Goal: Transaction & Acquisition: Purchase product/service

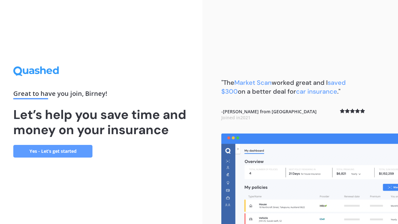
click at [66, 148] on link "Yes - Let’s get started" at bounding box center [52, 151] width 79 height 13
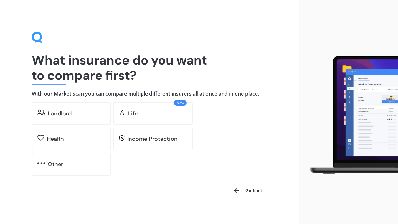
scroll to position [6, 0]
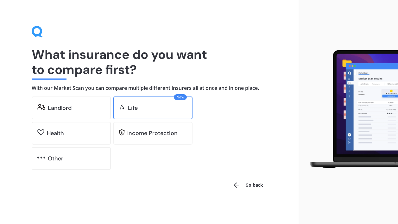
click at [138, 109] on div "Life" at bounding box center [157, 108] width 59 height 6
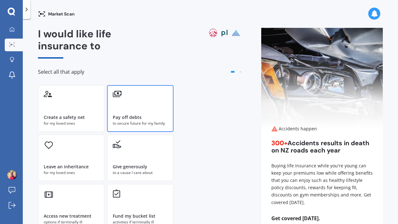
click at [116, 106] on div "Pay off debts to secure future for my family" at bounding box center [140, 108] width 66 height 47
click at [90, 124] on div "for my loved ones" at bounding box center [71, 124] width 55 height 6
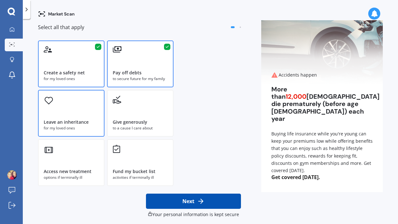
scroll to position [50, 0]
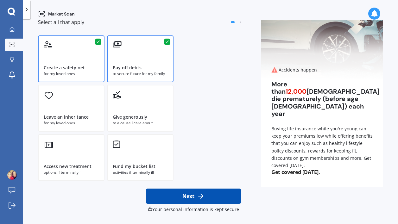
click at [191, 198] on button "Next" at bounding box center [193, 196] width 95 height 15
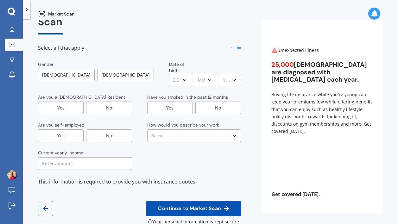
scroll to position [0, 0]
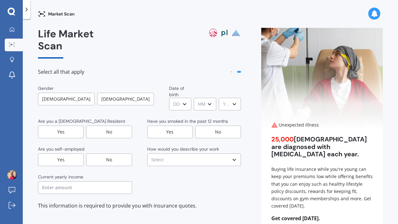
click at [115, 93] on div "[DEMOGRAPHIC_DATA]" at bounding box center [125, 99] width 57 height 13
click at [110, 93] on div "[DEMOGRAPHIC_DATA]" at bounding box center [125, 99] width 57 height 13
click at [67, 126] on div "Yes" at bounding box center [61, 132] width 46 height 13
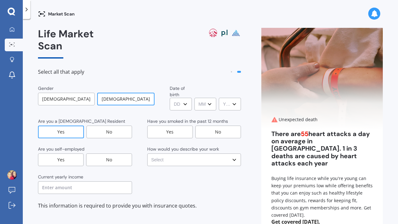
click at [62, 154] on div "Yes" at bounding box center [61, 160] width 46 height 13
click at [62, 181] on input "text" at bounding box center [85, 187] width 94 height 13
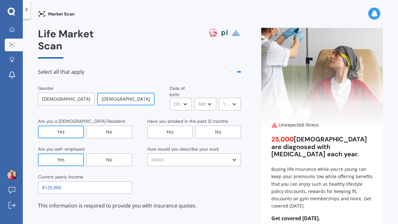
type input "$125,000"
click at [170, 98] on select "DD DD 01 02 03 04 05 06 07 08 09 10 11 12 13 14 15 16 17 18 19 20 21 22 23 24 2…" at bounding box center [181, 104] width 22 height 13
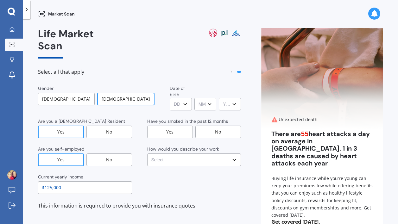
select select "31"
click at [204, 98] on select "MM MM 01 02 03 04 05 06 07 08 09 10 11 12" at bounding box center [205, 104] width 22 height 13
select select "12"
click at [225, 98] on select "YYYY YYYY 2009 2008 2007 2006 2005 2004 2003 2002 2001 2000 1999 1998 1997 1996…" at bounding box center [230, 104] width 22 height 13
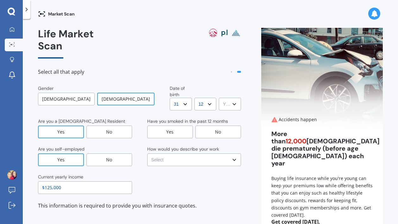
select select "1981"
click at [209, 126] on div "No" at bounding box center [218, 132] width 46 height 13
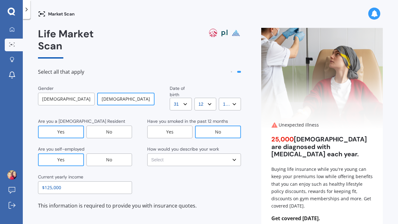
click at [195, 154] on select "Select No manual work e.g. lawyer, consultant, engineer Light manual work [PERS…" at bounding box center [194, 160] width 94 height 13
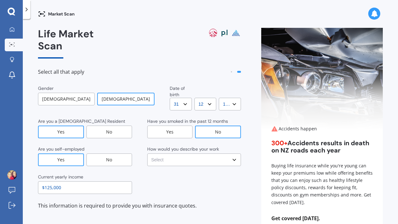
select select "No manual work e.g. lawyer, consultant, engineer"
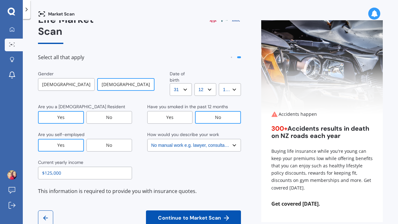
scroll to position [18, 0]
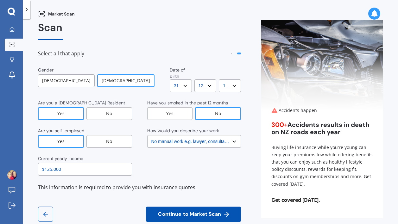
click at [178, 212] on span "Continue to Market Scan" at bounding box center [190, 215] width 66 height 6
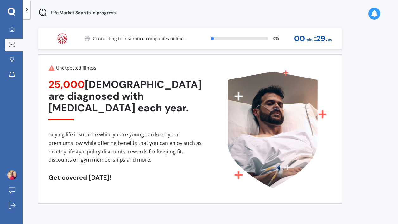
scroll to position [0, 0]
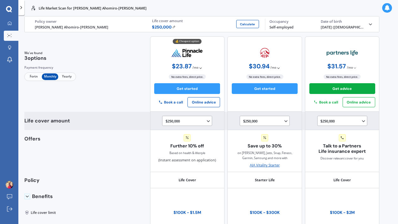
click at [206, 120] on icon at bounding box center [208, 121] width 5 height 5
click at [178, 148] on span "$500,000" at bounding box center [177, 149] width 14 height 5
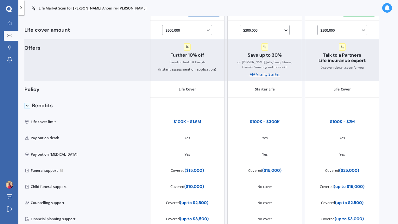
scroll to position [179, 0]
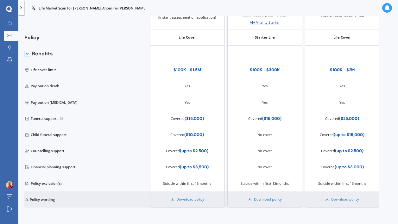
click at [181, 199] on link "Download policy" at bounding box center [187, 199] width 34 height 5
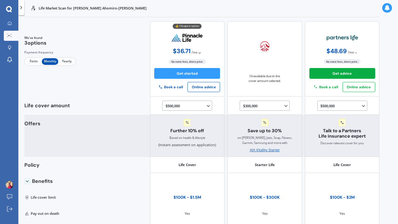
scroll to position [0, 0]
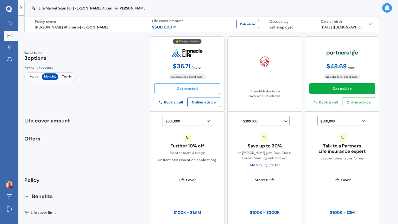
click at [186, 87] on button "Get started" at bounding box center [187, 88] width 66 height 11
